Goal: Navigation & Orientation: Find specific page/section

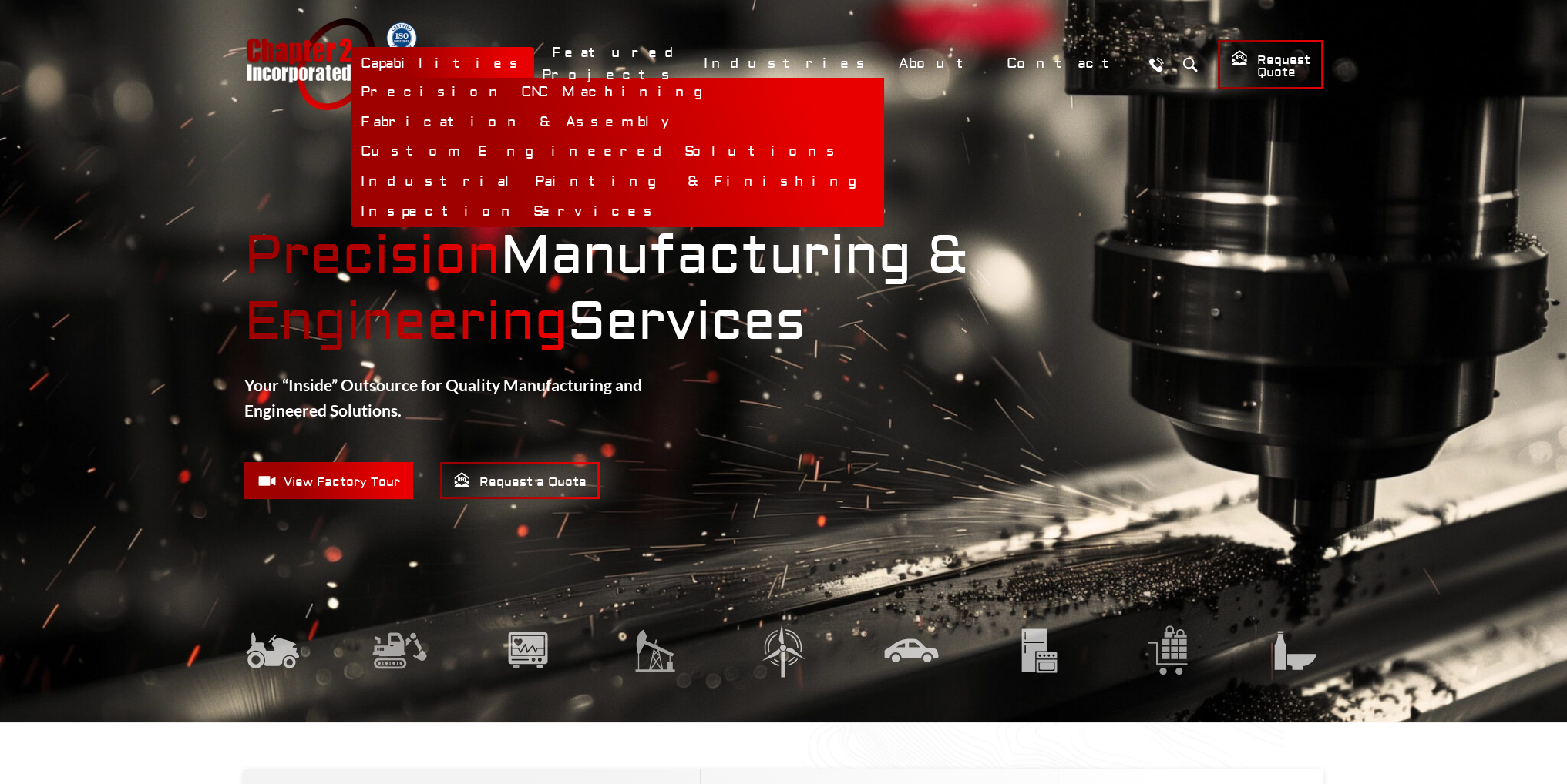
click at [534, 59] on link "Capabilities" at bounding box center [442, 63] width 184 height 33
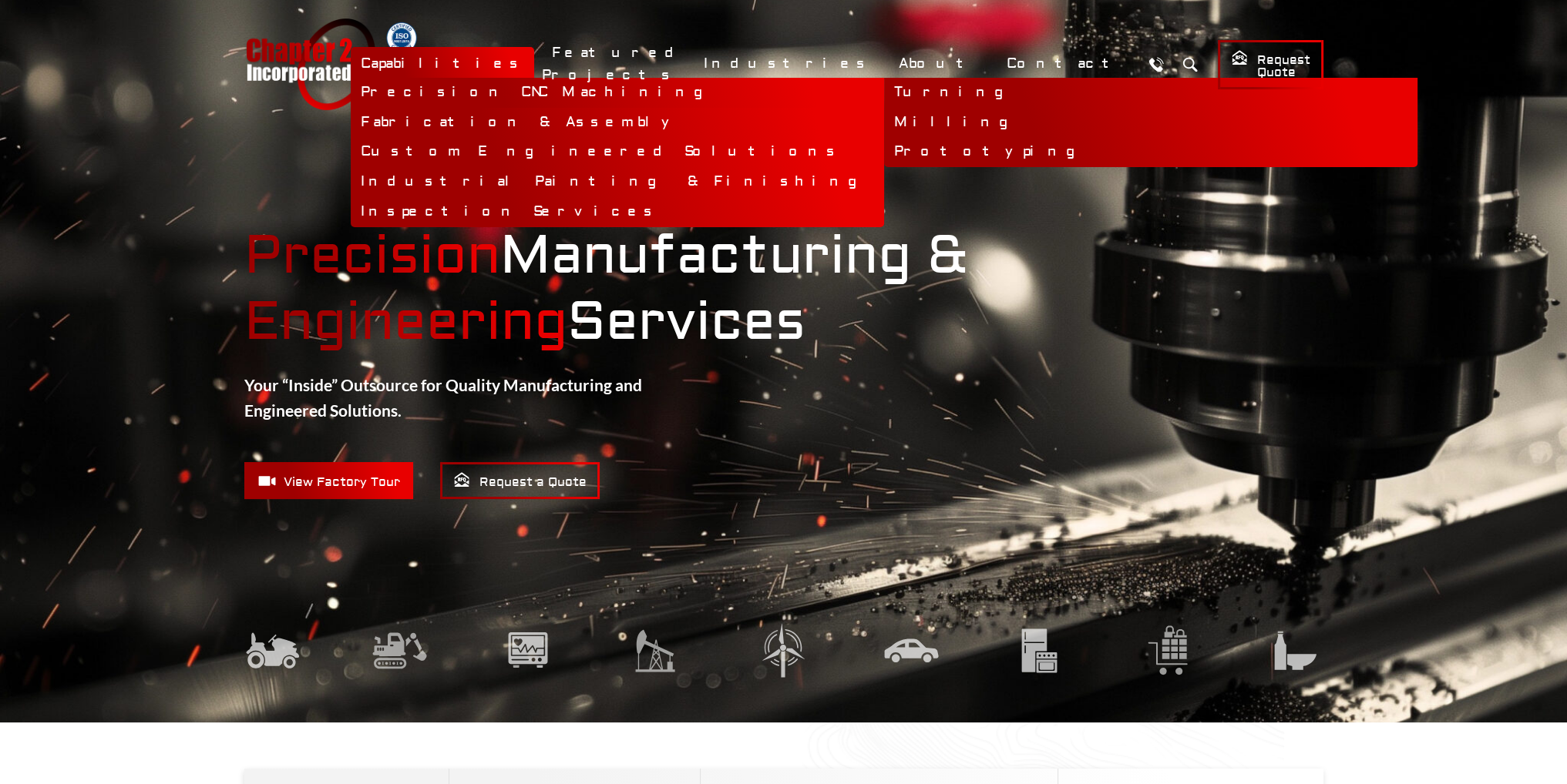
click at [634, 88] on link "Precision CNC Machining" at bounding box center [617, 93] width 533 height 30
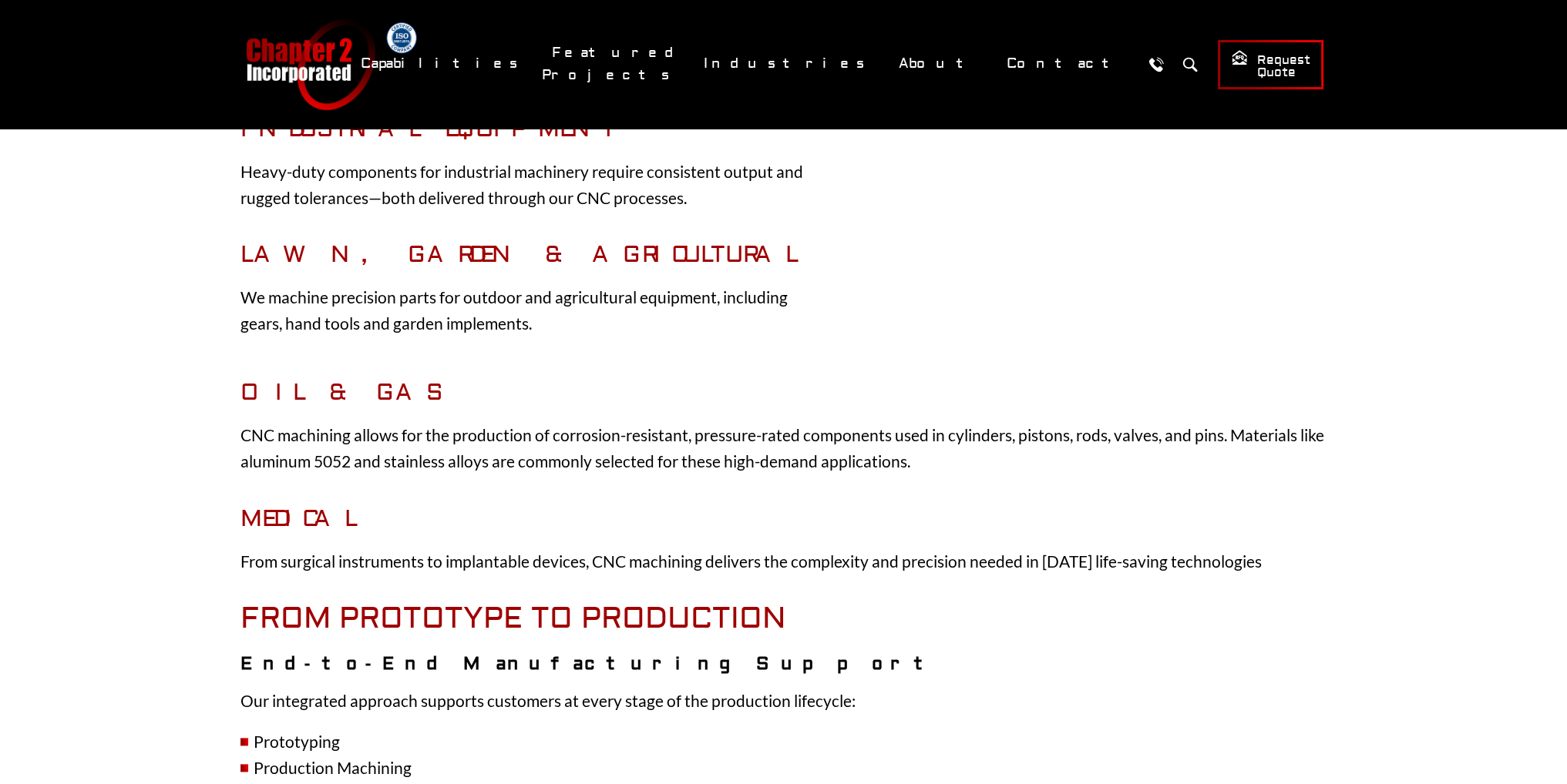
scroll to position [2157, 0]
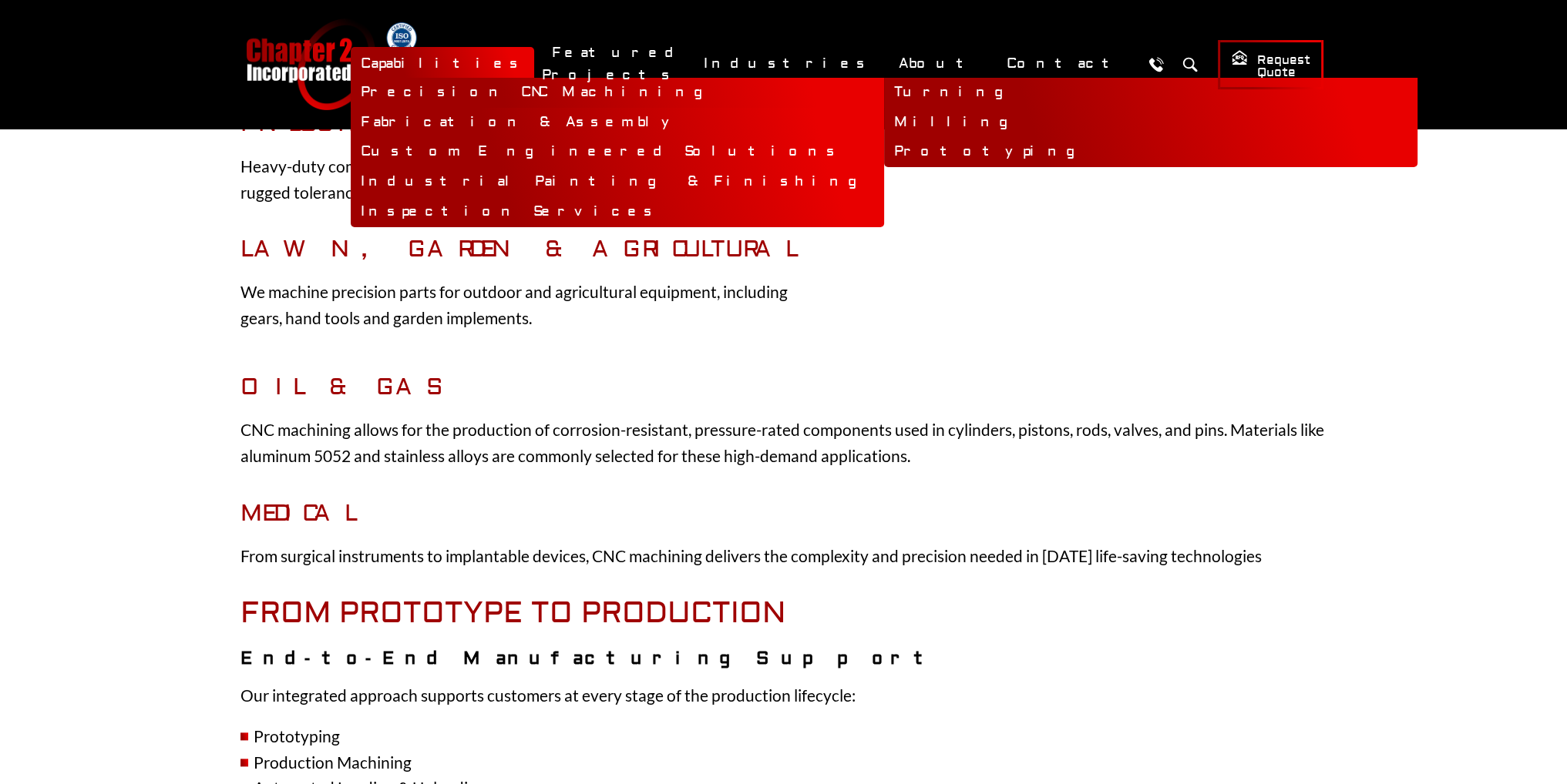
click at [637, 91] on link "Precision CNC Machining" at bounding box center [617, 93] width 533 height 30
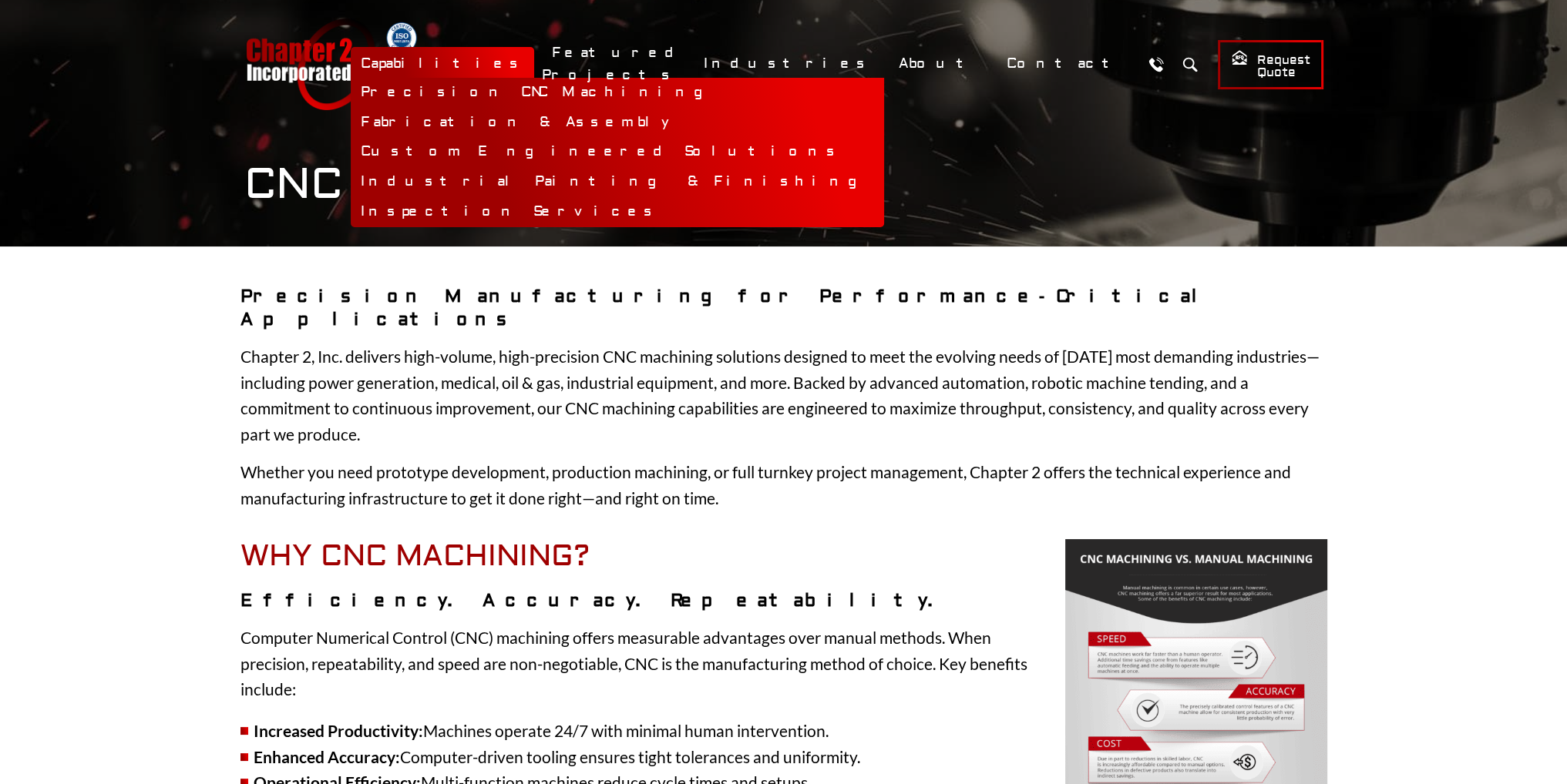
click at [534, 66] on link "Capabilities" at bounding box center [442, 63] width 184 height 33
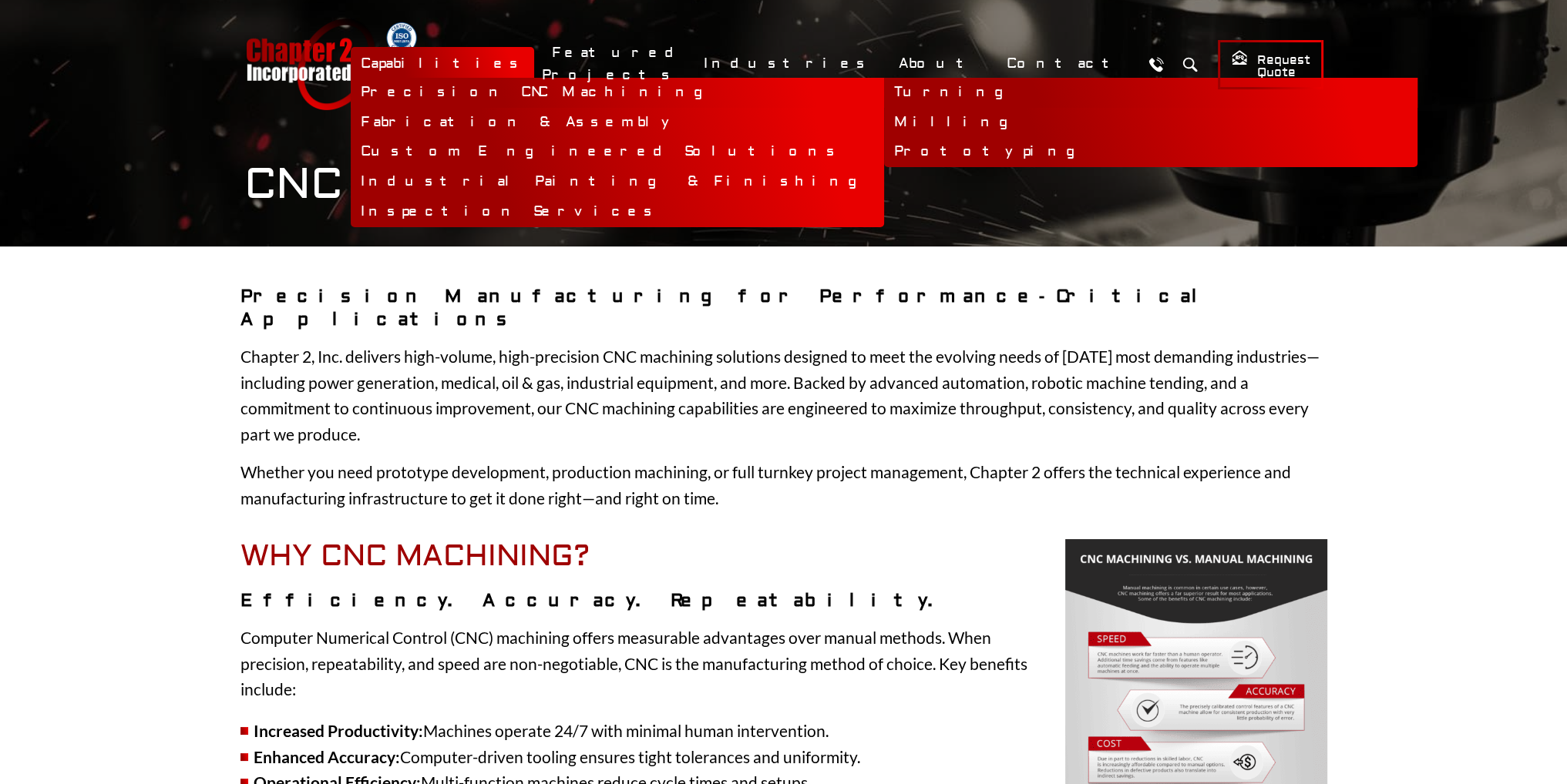
click at [884, 92] on link "Turning" at bounding box center [1150, 93] width 533 height 30
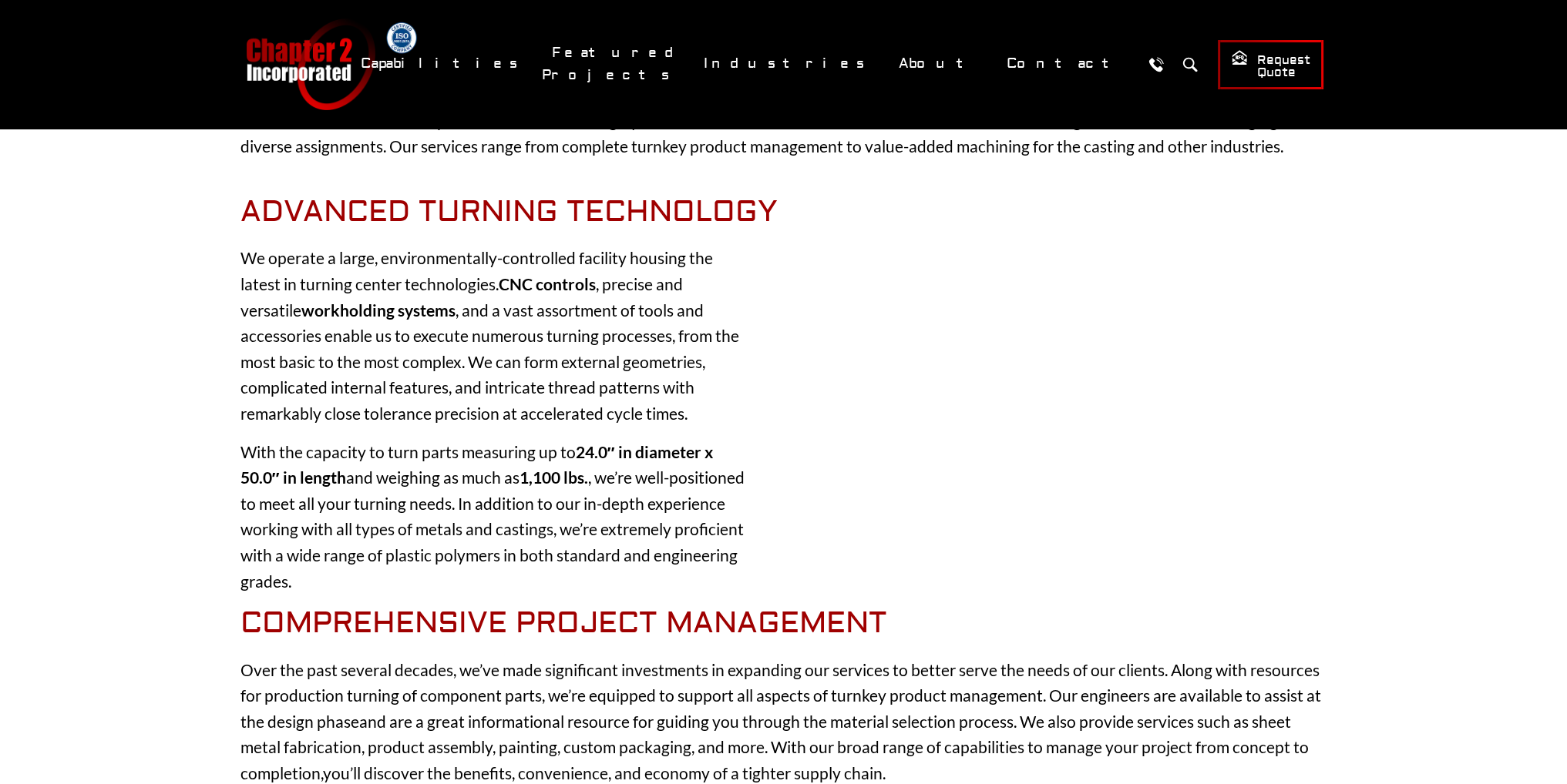
scroll to position [231, 0]
